Goal: Task Accomplishment & Management: Manage account settings

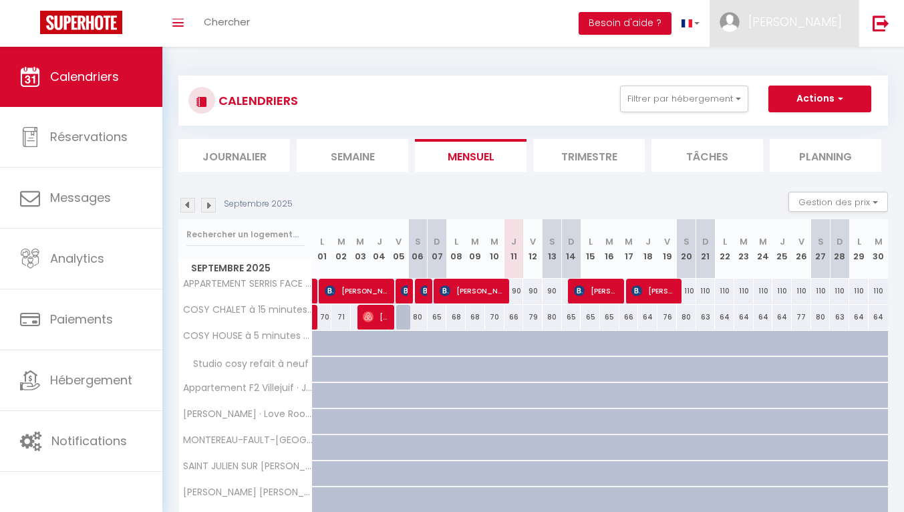
click at [818, 21] on span "[PERSON_NAME]" at bounding box center [794, 21] width 93 height 17
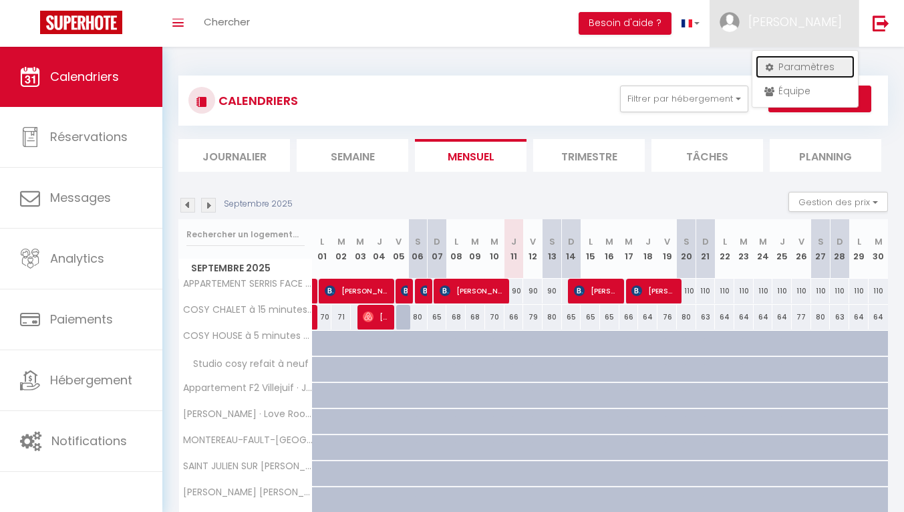
click at [795, 69] on link "Paramètres" at bounding box center [804, 66] width 99 height 23
select select "fr"
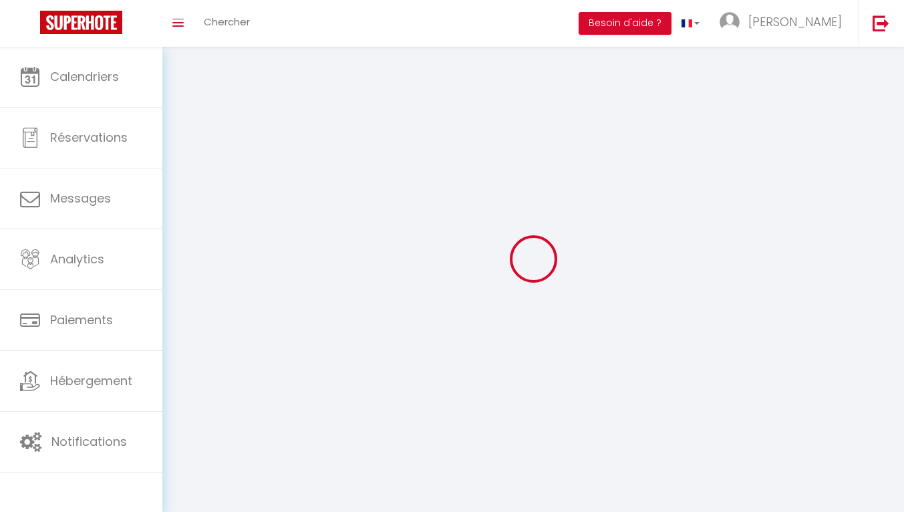
type input "[PERSON_NAME]"
type input "CARETTE"
type input "0650468782"
type input "1bis Sente du Puits Gentier"
type input "77580"
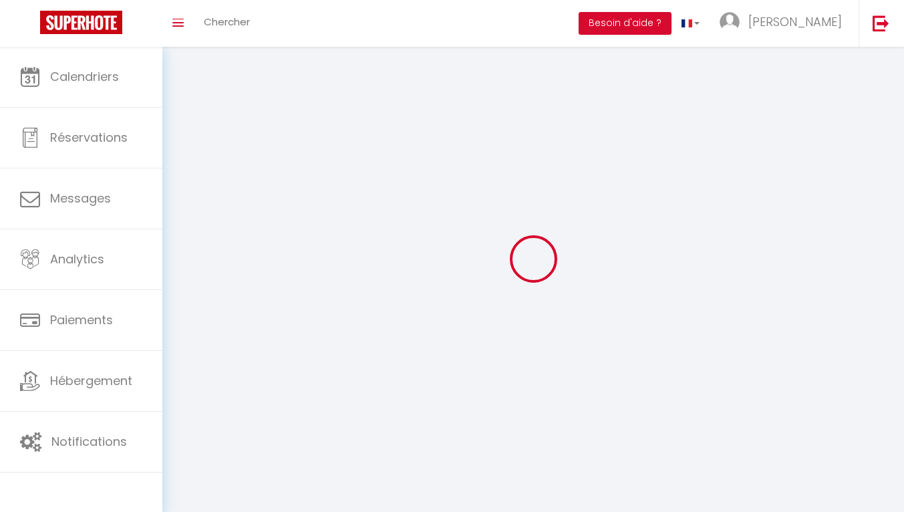
type input "VILLIERS-SUR-[PERSON_NAME]"
type input "yrKWKaxwdMkE6boAEd6ReDEVg"
type input "ITvhWRHt43ZLa5qHRoDtnlTaM"
type input "[URL][DOMAIN_NAME]"
select select "28"
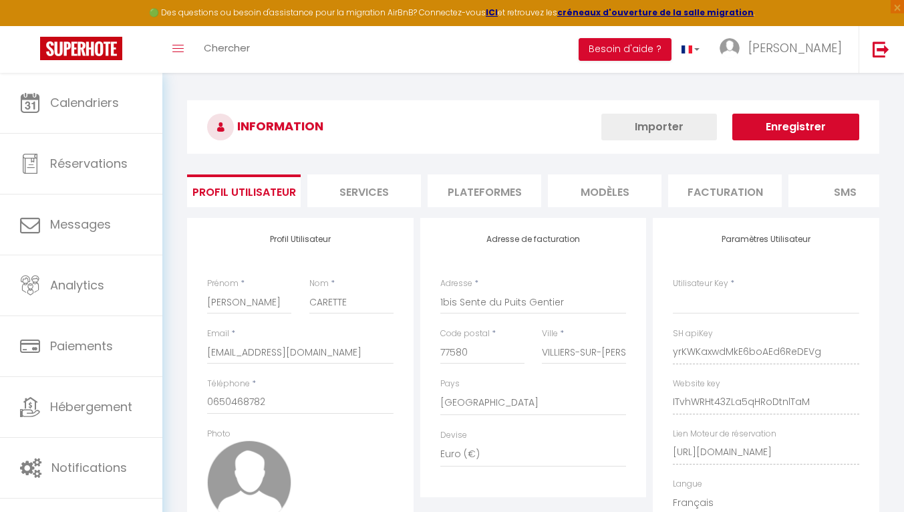
select select "fr"
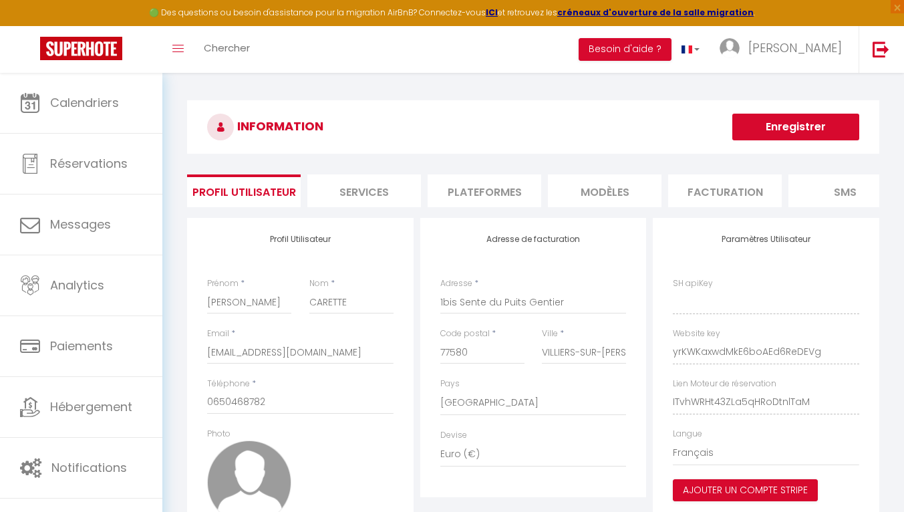
type input "yrKWKaxwdMkE6boAEd6ReDEVg"
type input "ITvhWRHt43ZLa5qHRoDtnlTaM"
type input "[URL][DOMAIN_NAME]"
click at [252, 313] on input "[PERSON_NAME]" at bounding box center [249, 302] width 84 height 24
type input "J"
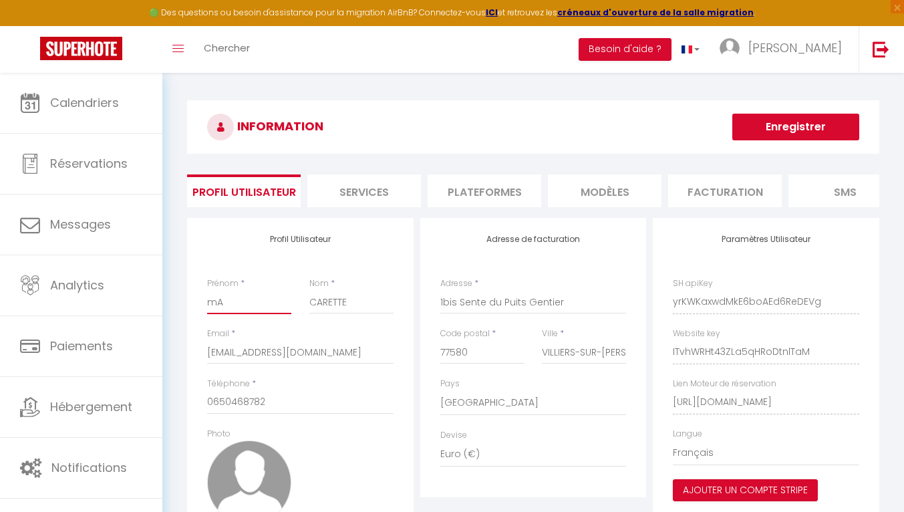
type input "m"
type input "Maryvonne"
type input "[PERSON_NAME]"
type input "0767923382"
type input "8 BIS SENTE DU HAUT DU TOIT"
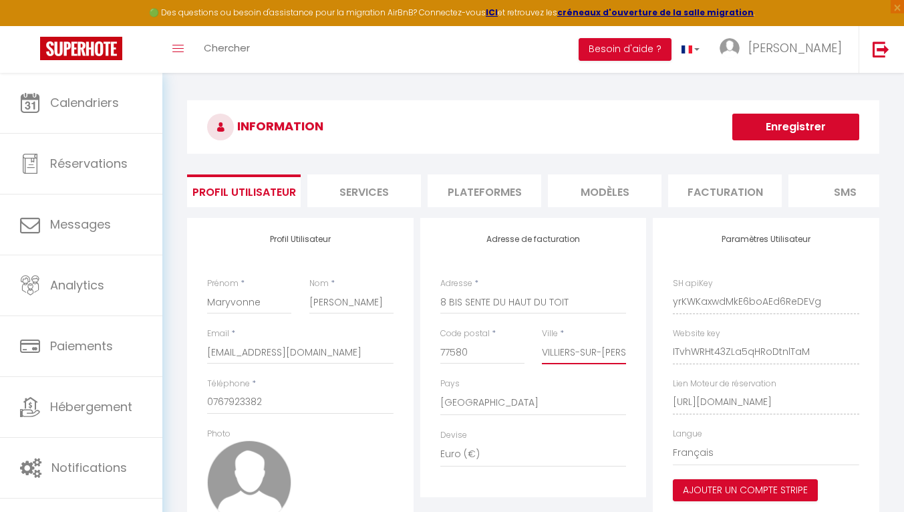
type input "[PERSON_NAME] SUR [PERSON_NAME]"
drag, startPoint x: 349, startPoint y: 364, endPoint x: 126, endPoint y: 361, distance: 222.4
click at [126, 361] on div "🟢 Des questions ou besoin d'assistance pour la migration AirBnB? Connectez-vous…" at bounding box center [452, 349] width 904 height 552
type input "[EMAIL_ADDRESS][DOMAIN_NAME]"
click at [297, 414] on input "0767923382" at bounding box center [300, 402] width 186 height 24
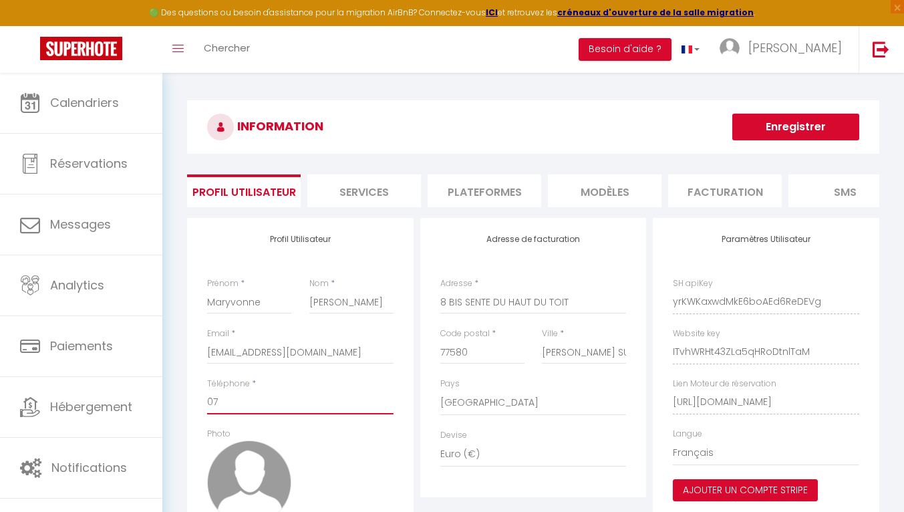
type input "0"
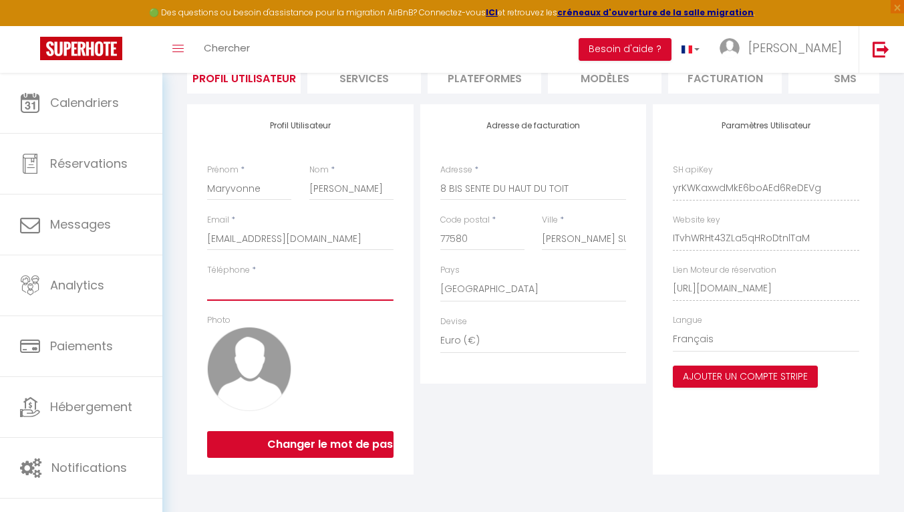
paste input "0783761150"
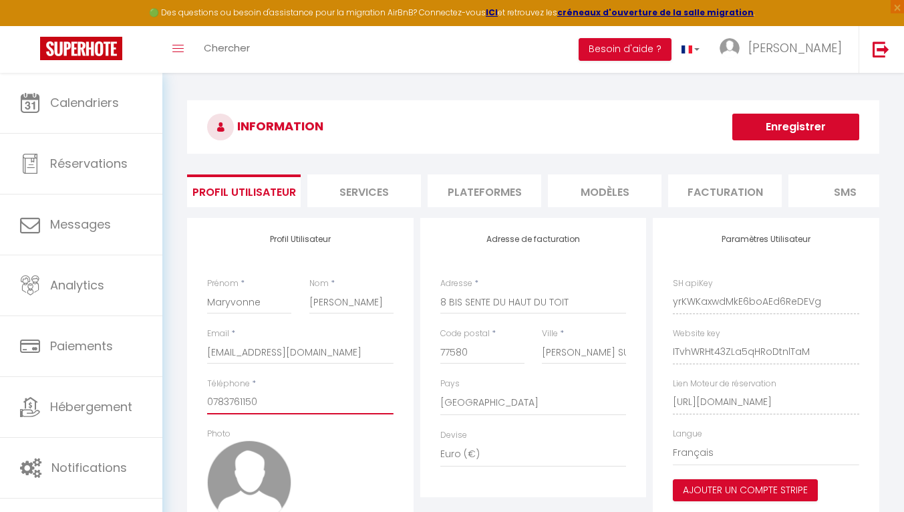
type input "0783761150"
click at [797, 125] on button "Enregistrer" at bounding box center [795, 127] width 127 height 27
